Goal: Task Accomplishment & Management: Complete application form

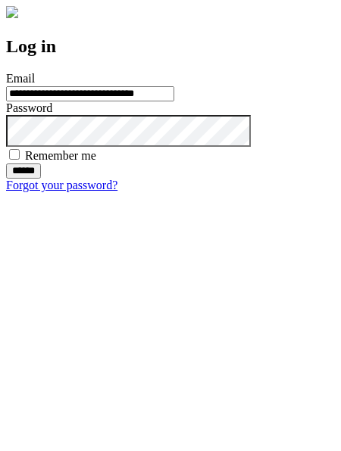
type input "**********"
click at [41, 179] on input "******" at bounding box center [23, 170] width 35 height 15
